Goal: Obtain resource: Obtain resource

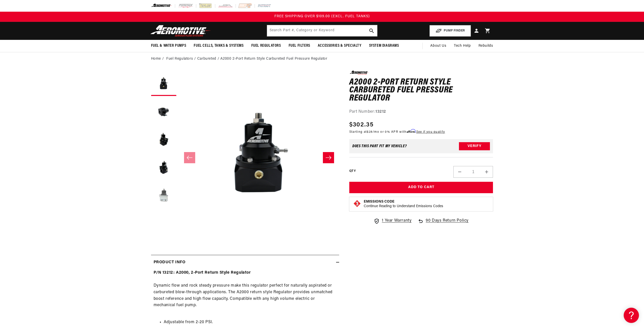
click at [167, 195] on button "Load image 5 in gallery view" at bounding box center [163, 194] width 25 height 25
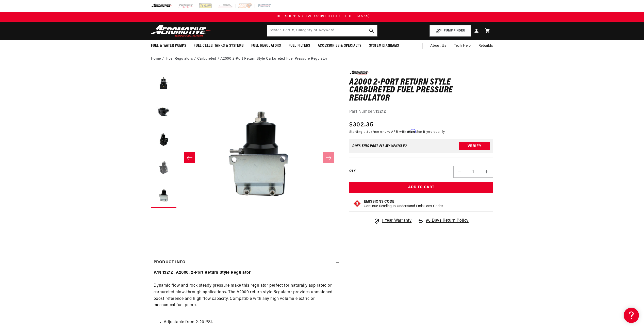
click at [163, 178] on button "Load image 4 in gallery view" at bounding box center [163, 166] width 25 height 25
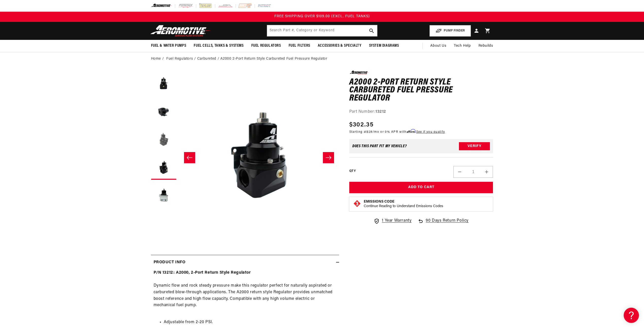
click at [164, 142] on button "Load image 3 in gallery view" at bounding box center [163, 138] width 25 height 25
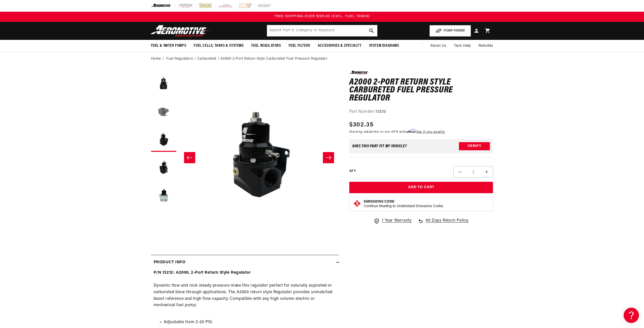
click at [165, 114] on button "Load image 2 in gallery view" at bounding box center [163, 110] width 25 height 25
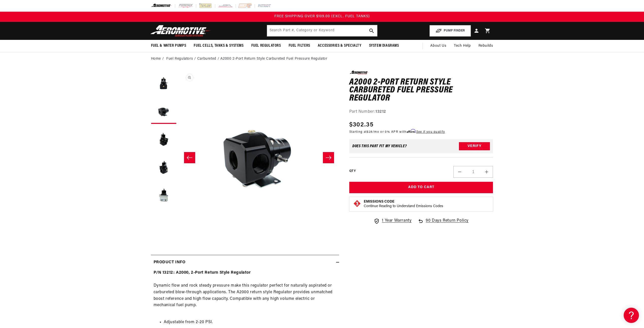
scroll to position [0, 160]
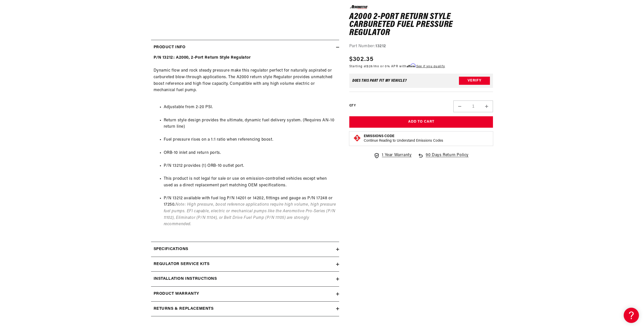
click at [199, 248] on div "Specifications" at bounding box center [243, 249] width 185 height 7
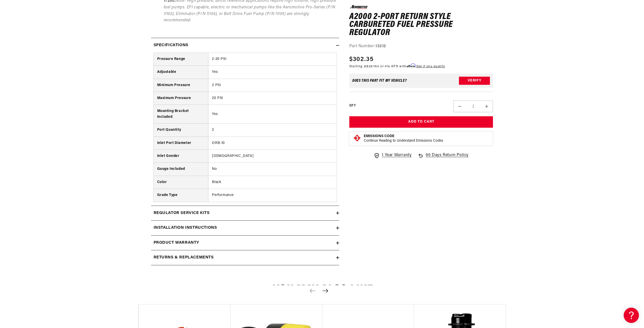
scroll to position [419, 0]
click at [208, 226] on h2 "Installation Instructions" at bounding box center [185, 227] width 63 height 7
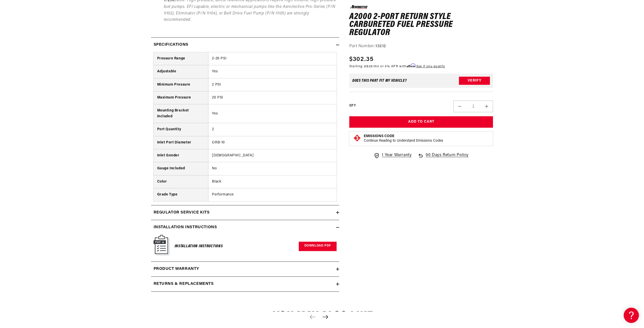
click at [317, 247] on link "Download PDF" at bounding box center [318, 246] width 38 height 9
click at [197, 212] on h2 "Regulator Service Kits" at bounding box center [182, 212] width 56 height 7
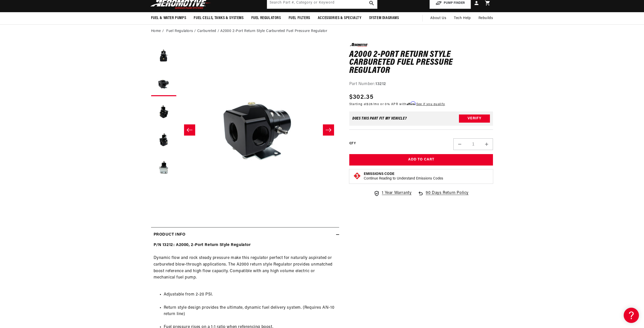
scroll to position [0, 0]
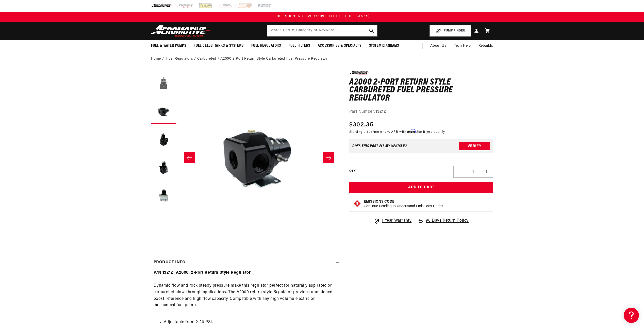
click at [161, 85] on button "Load image 1 in gallery view" at bounding box center [163, 83] width 25 height 25
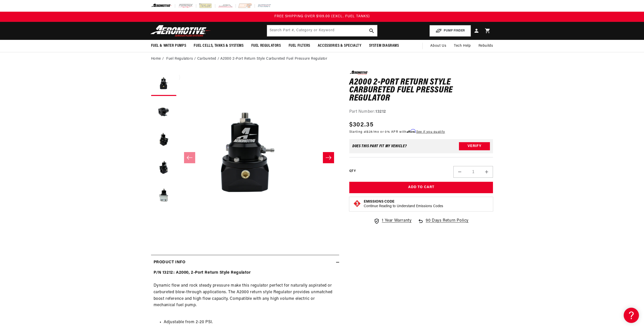
scroll to position [0, 0]
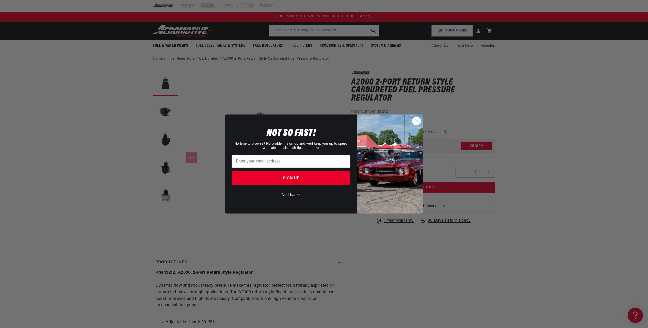
click at [296, 195] on button "No Thanks" at bounding box center [291, 195] width 119 height 10
